Goal: Task Accomplishment & Management: Use online tool/utility

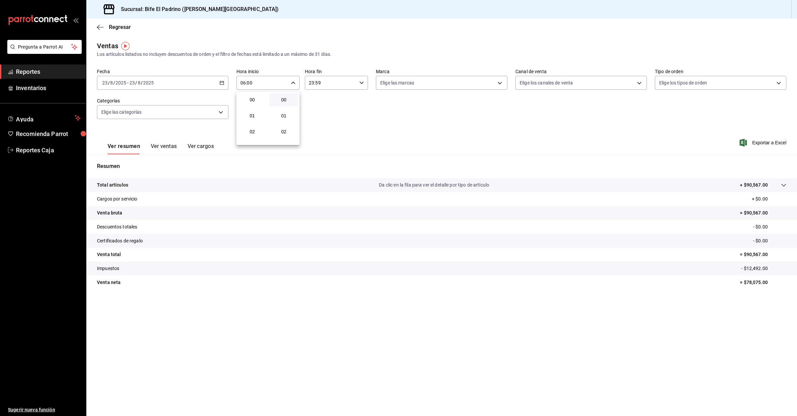
scroll to position [100, 0]
click at [28, 72] on div at bounding box center [398, 208] width 797 height 416
click at [35, 71] on span "Reportes" at bounding box center [48, 71] width 65 height 9
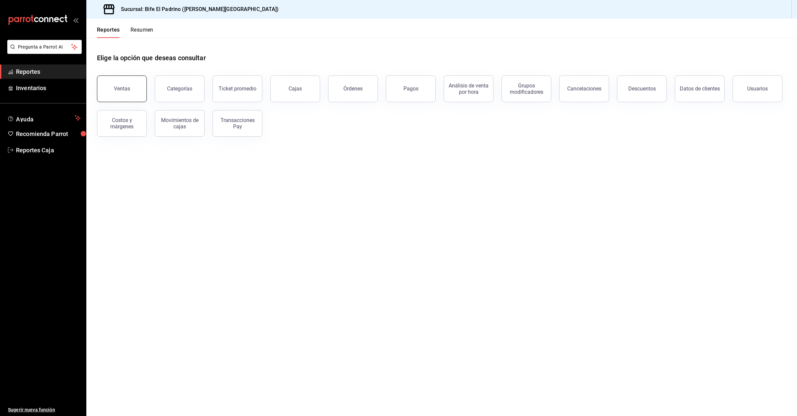
click at [111, 87] on button "Ventas" at bounding box center [122, 88] width 50 height 27
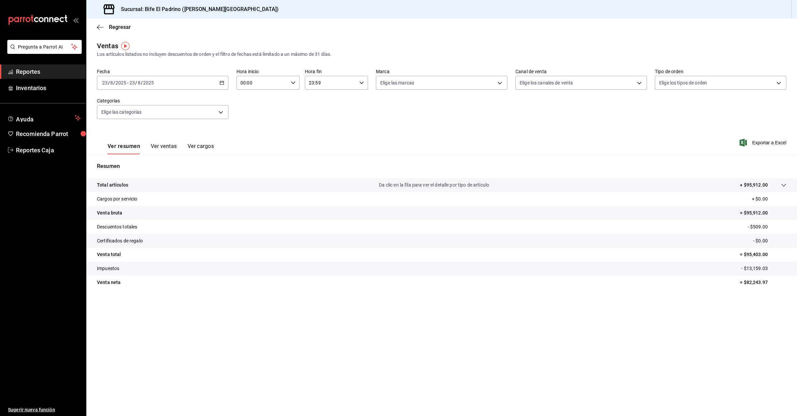
click at [285, 80] on input "00:00" at bounding box center [262, 82] width 52 height 13
click at [253, 94] on span "06" at bounding box center [252, 95] width 21 height 5
type input "06:00"
